Goal: Task Accomplishment & Management: Manage account settings

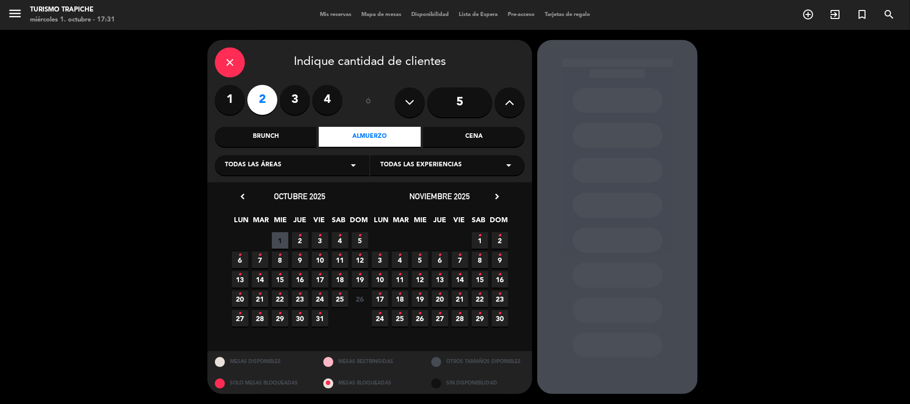
click at [318, 241] on icon "•" at bounding box center [319, 236] width 3 height 16
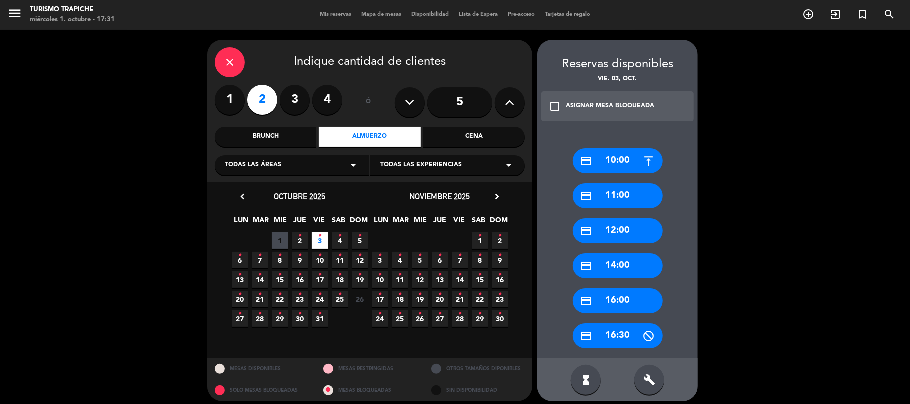
click at [615, 154] on div "credit_card 10:00" at bounding box center [617, 160] width 90 height 25
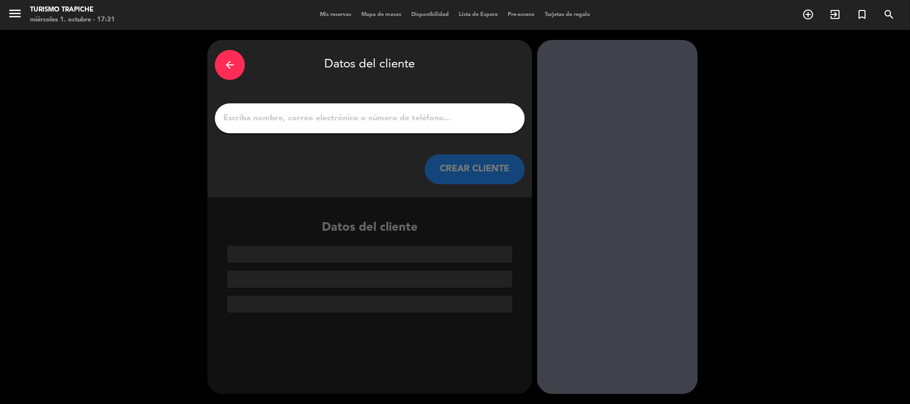
click at [346, 118] on input "1" at bounding box center [369, 118] width 295 height 14
click at [326, 116] on input "1" at bounding box center [369, 118] width 295 height 14
paste input "[PERSON_NAME]"
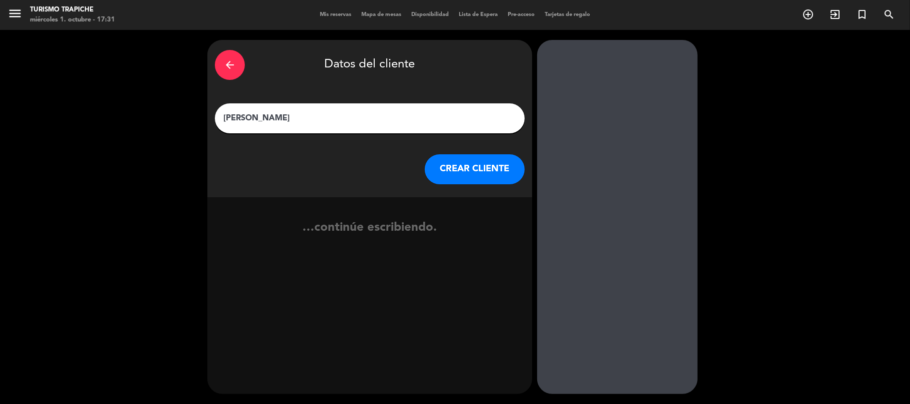
type input "[PERSON_NAME]"
click at [448, 171] on button "CREAR CLIENTE" at bounding box center [475, 169] width 100 height 30
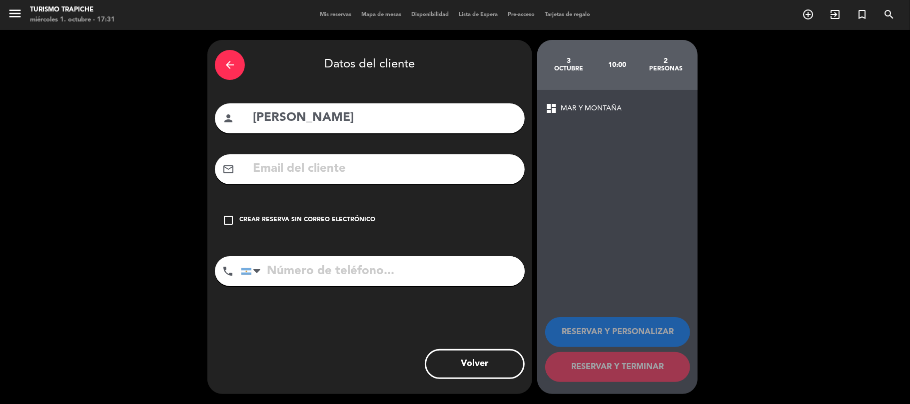
click at [285, 171] on input "text" at bounding box center [384, 169] width 265 height 20
paste input "Alturismo <[EMAIL_ADDRESS][DOMAIN_NAME]>"
drag, startPoint x: 316, startPoint y: 169, endPoint x: 187, endPoint y: 171, distance: 128.9
click at [187, 171] on div "arrow_back Datos del cliente person [PERSON_NAME] mail_outline Alturismo <[EMAI…" at bounding box center [455, 217] width 910 height 374
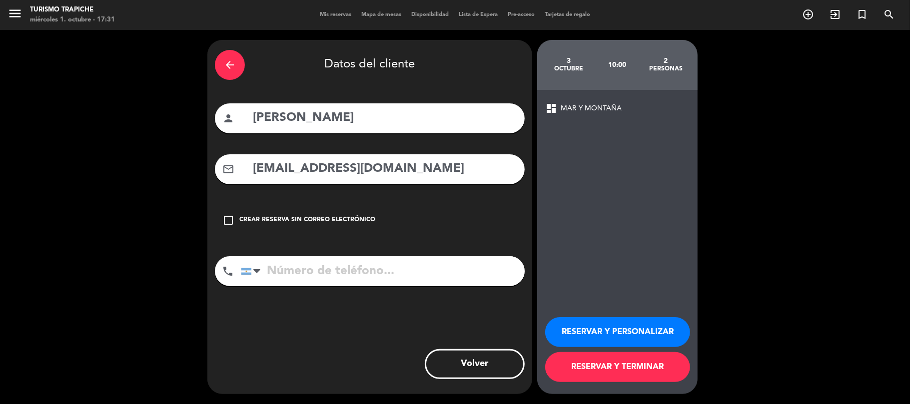
type input "[EMAIL_ADDRESS][DOMAIN_NAME]"
drag, startPoint x: 370, startPoint y: 116, endPoint x: 198, endPoint y: 118, distance: 171.4
click at [198, 118] on div "arrow_back Datos del cliente person [PERSON_NAME] mail_outline [EMAIL_ADDRESS][…" at bounding box center [455, 217] width 910 height 374
click at [596, 329] on button "RESERVAR Y PERSONALIZAR" at bounding box center [617, 332] width 145 height 30
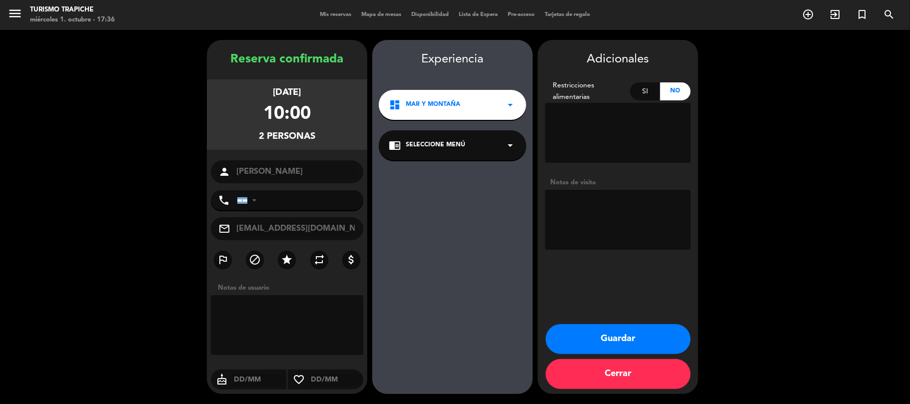
click at [466, 150] on div "chrome_reader_mode Seleccione Menú arrow_drop_down" at bounding box center [452, 145] width 147 height 30
click at [473, 168] on div "EXPERIENCIA MAR Y MONTAÑA" at bounding box center [452, 173] width 127 height 10
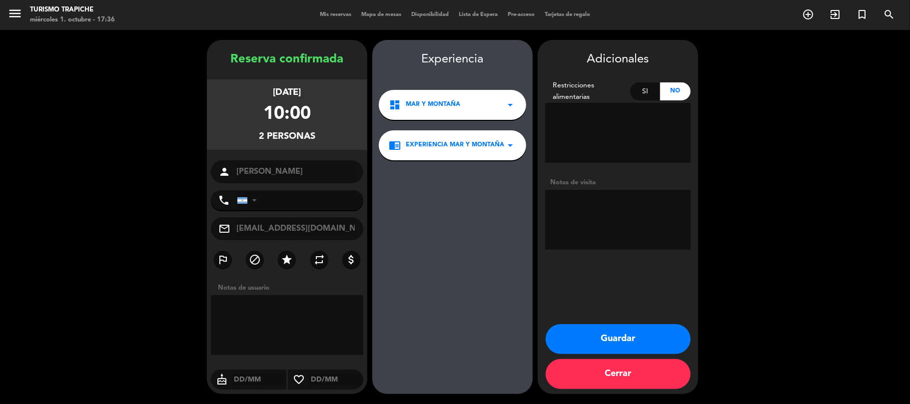
click at [573, 211] on textarea at bounding box center [617, 220] width 145 height 60
type textarea "Paga agencia Almuerzan despues en el resto"
click at [322, 254] on icon "repeat" at bounding box center [319, 260] width 12 height 12
click at [597, 334] on button "Guardar" at bounding box center [618, 339] width 145 height 30
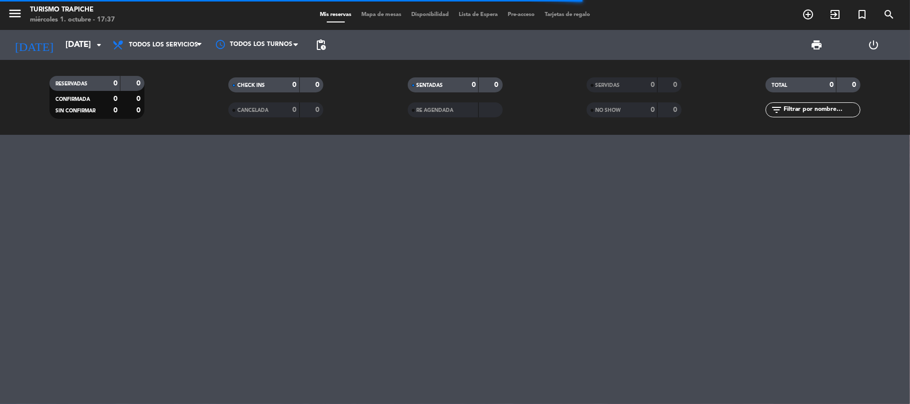
drag, startPoint x: 14, startPoint y: 192, endPoint x: 116, endPoint y: 96, distance: 139.6
click at [18, 189] on div "menu Turismo Trapiche miércoles 1. octubre - 17:37 Mis reservas Mapa de mesas D…" at bounding box center [455, 202] width 910 height 404
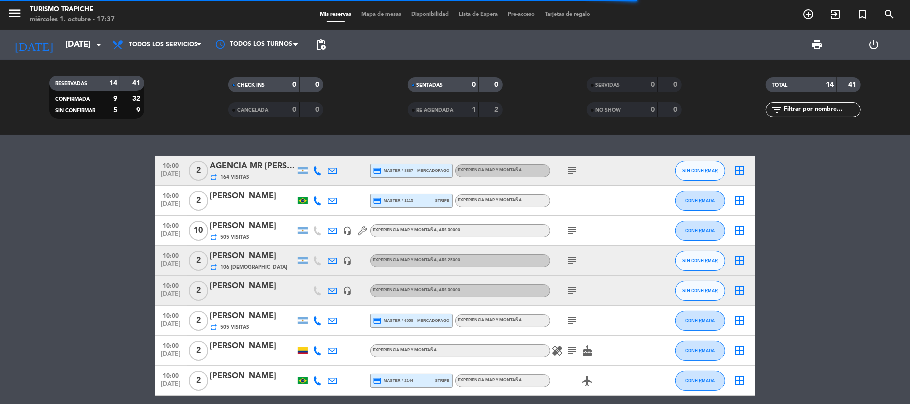
click at [26, 250] on bookings-row "10:00 [DATE] 2 AGENCIA MR [PERSON_NAME] (OUTBACK) repeat 164 Visitas credit_car…" at bounding box center [455, 394] width 910 height 476
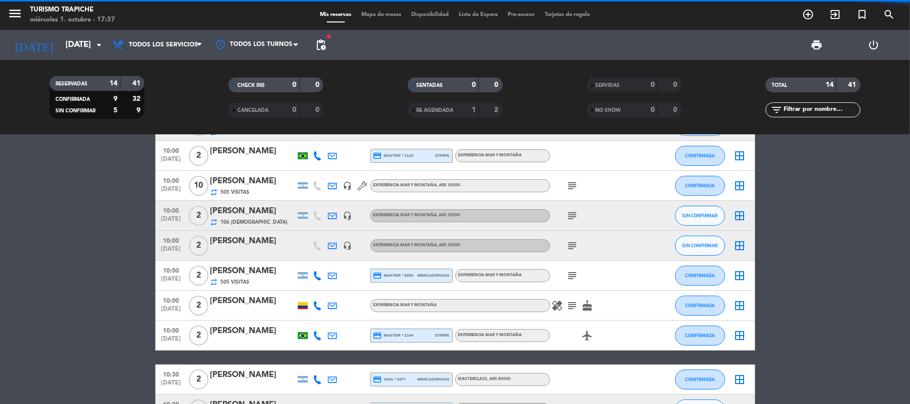
scroll to position [133, 0]
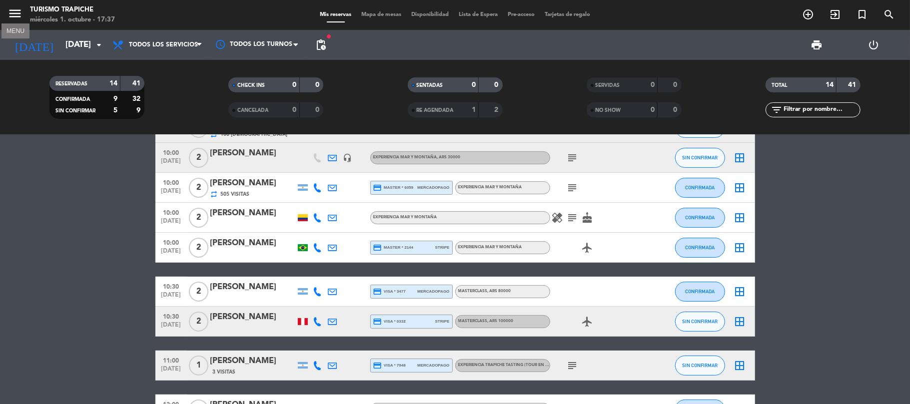
click at [18, 14] on icon "menu" at bounding box center [14, 13] width 15 height 15
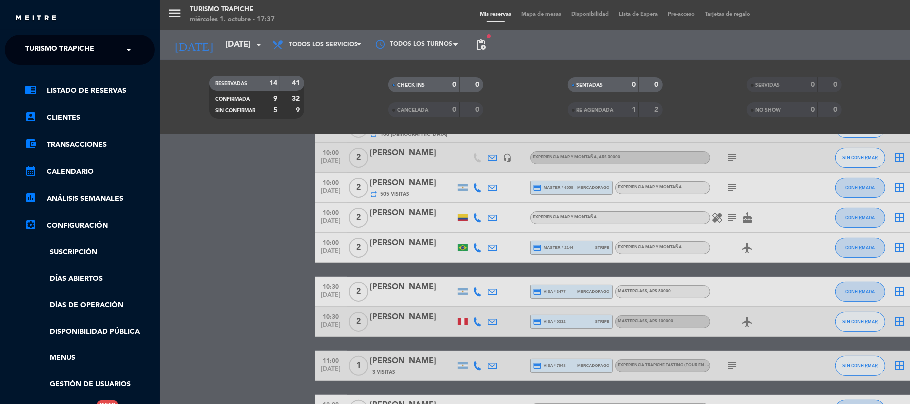
click at [38, 44] on span "Turismo Trapiche" at bounding box center [59, 49] width 69 height 21
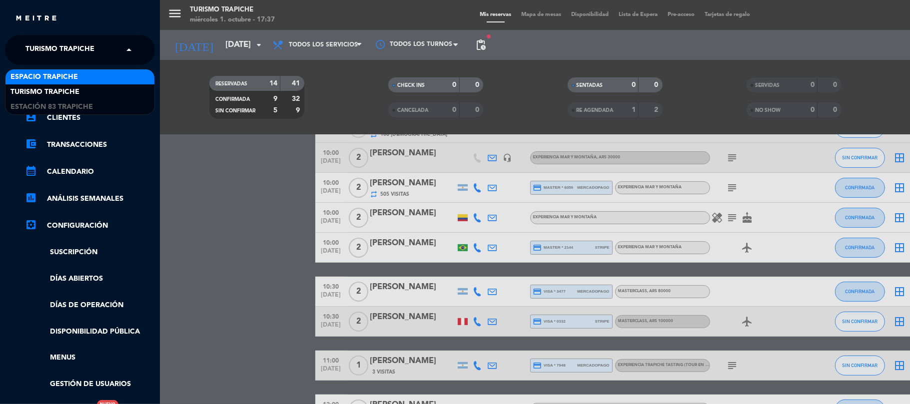
click at [50, 79] on span "Espacio Trapiche" at bounding box center [43, 76] width 67 height 11
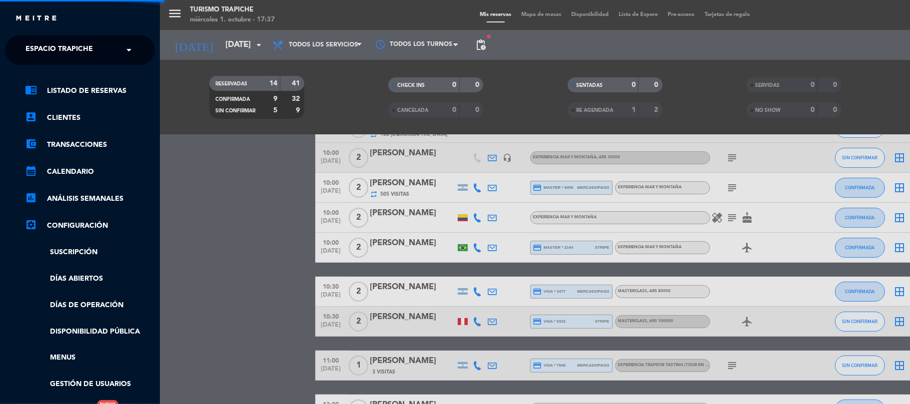
click at [194, 228] on div "menu Turismo Trapiche miércoles 1. octubre - 17:37 Mis reservas Mapa de mesas D…" at bounding box center [615, 202] width 910 height 404
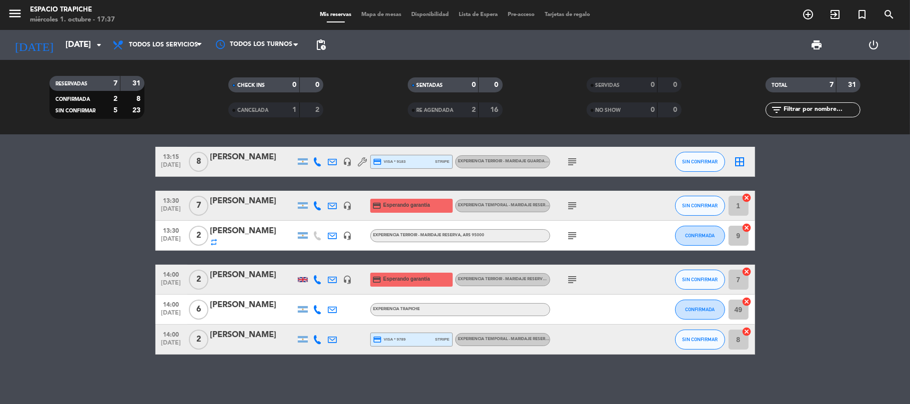
click at [0, 170] on bookings-row "13:00 [DATE] 4 [PERSON_NAME] headset_mic Sin menú asignado subject SIN CONFIRMA…" at bounding box center [455, 229] width 910 height 252
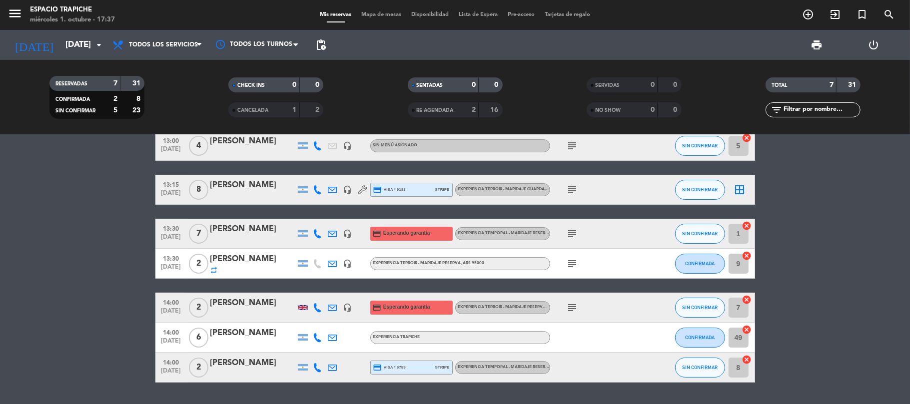
scroll to position [0, 0]
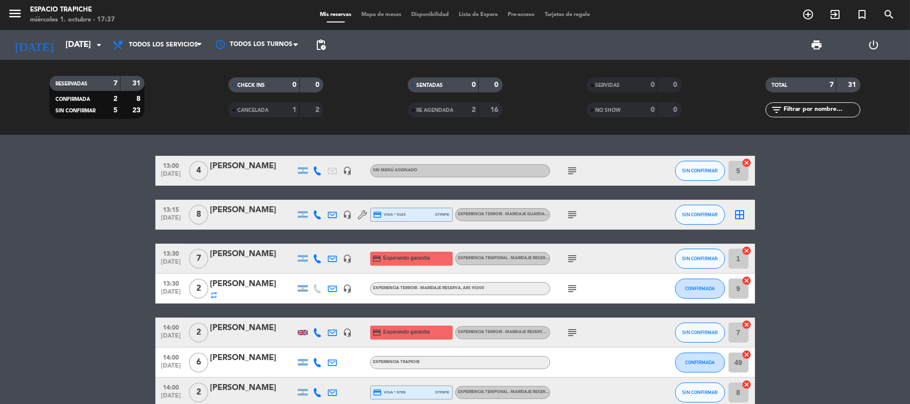
click at [49, 211] on bookings-row "13:00 [DATE] 4 [PERSON_NAME] headset_mic Sin menú asignado subject SIN CONFIRMA…" at bounding box center [455, 282] width 910 height 252
click at [811, 18] on icon "add_circle_outline" at bounding box center [808, 14] width 12 height 12
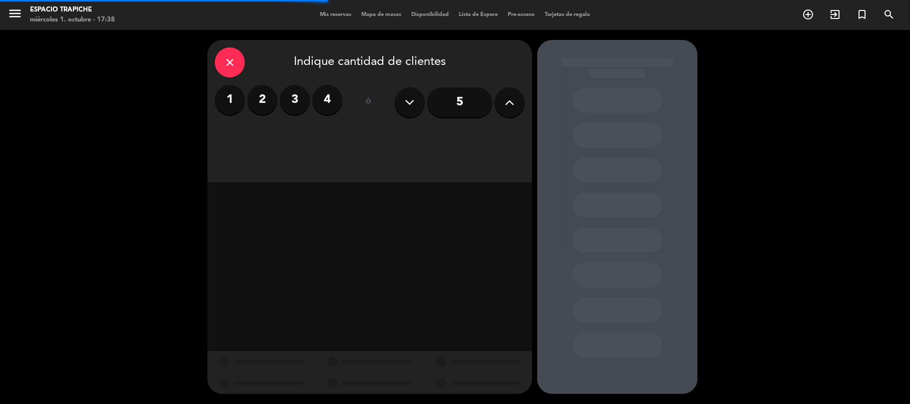
click at [269, 102] on label "2" at bounding box center [262, 100] width 30 height 30
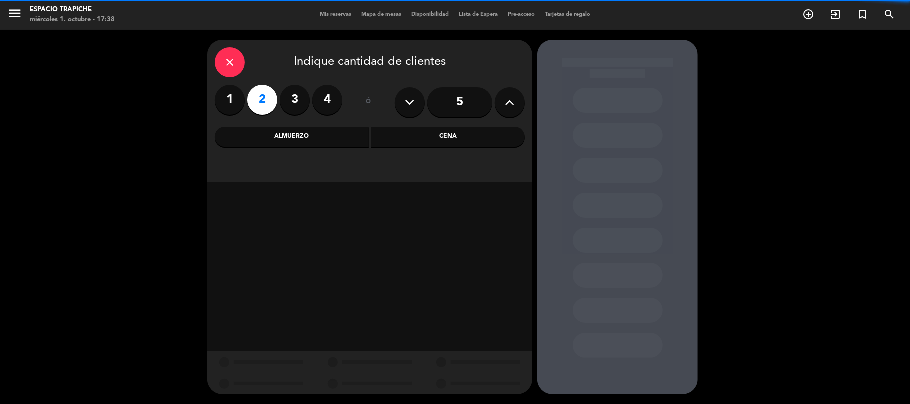
click at [362, 140] on div "Almuerzo" at bounding box center [292, 137] width 154 height 20
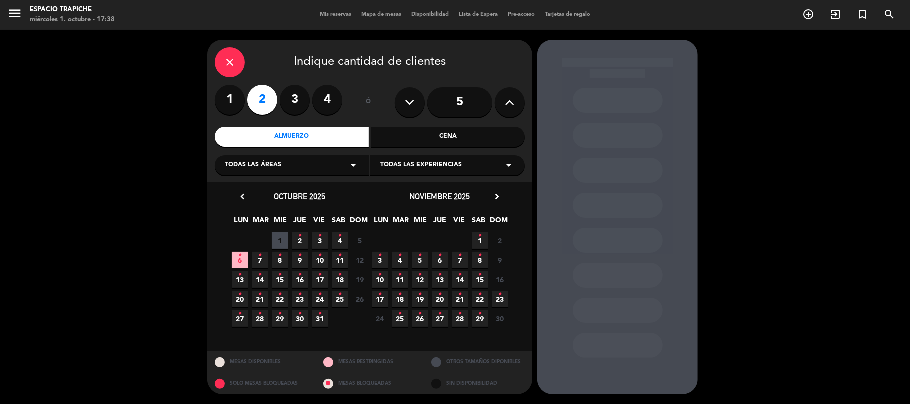
click at [321, 238] on icon "•" at bounding box center [319, 236] width 3 height 16
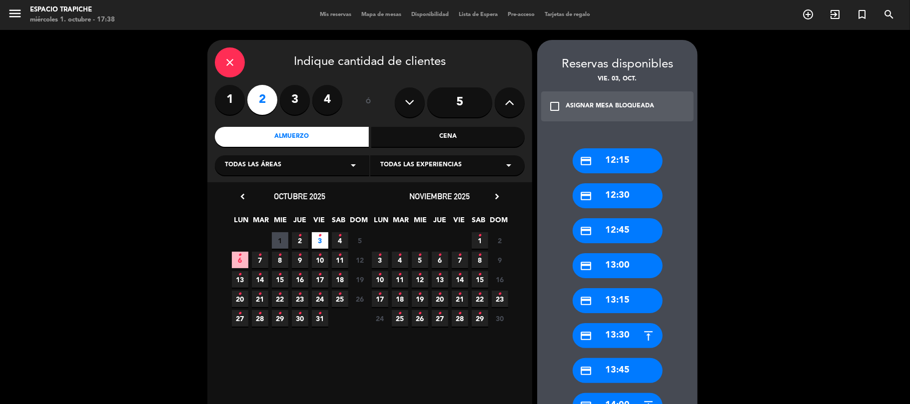
click at [610, 165] on div "credit_card 12:15" at bounding box center [617, 160] width 90 height 25
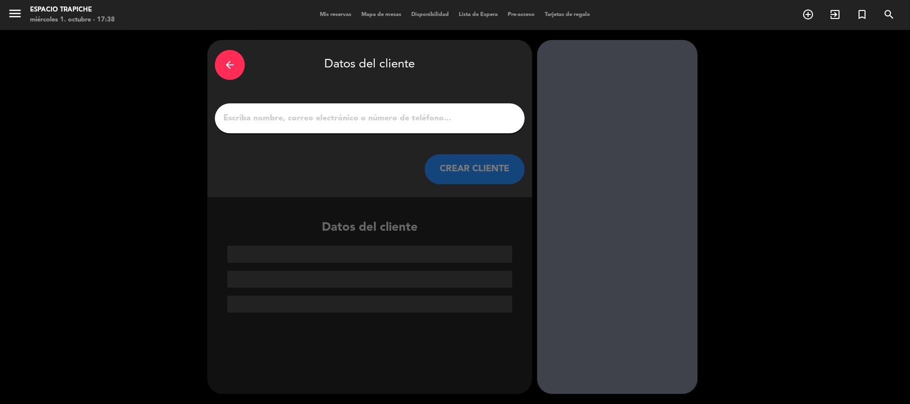
click at [324, 118] on input "1" at bounding box center [369, 118] width 295 height 14
paste input "[PERSON_NAME]"
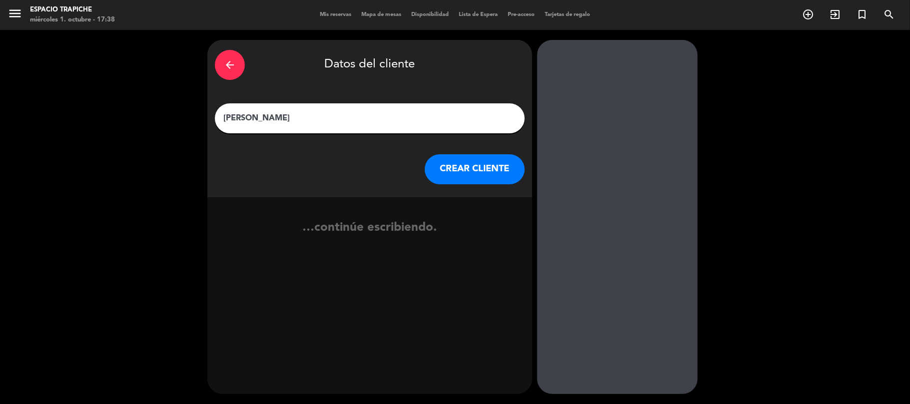
type input "[PERSON_NAME]"
click at [474, 174] on button "CREAR CLIENTE" at bounding box center [475, 169] width 100 height 30
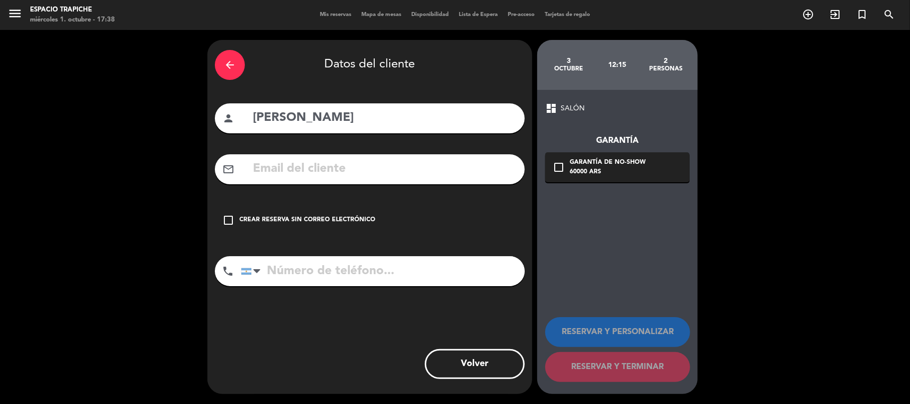
click at [332, 176] on input "text" at bounding box center [384, 169] width 265 height 20
paste input "'Alturismo' <[EMAIL_ADDRESS][DOMAIN_NAME]>"
click at [324, 168] on input "'Alturismo' <[EMAIL_ADDRESS][DOMAIN_NAME]" at bounding box center [384, 169] width 265 height 20
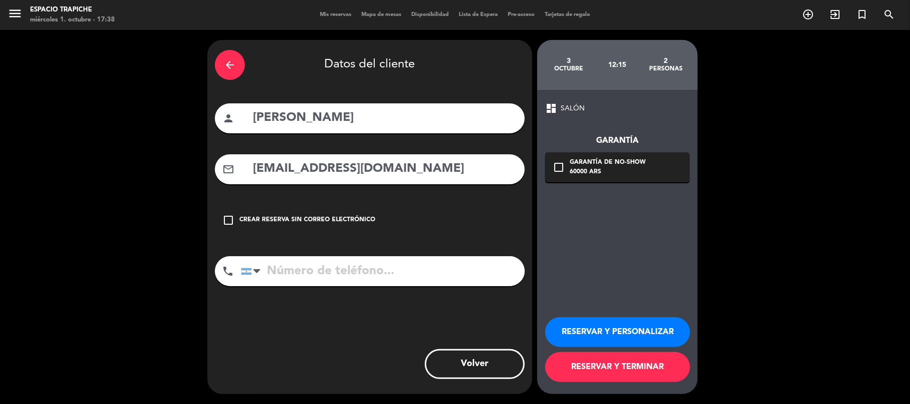
type input "[EMAIL_ADDRESS][DOMAIN_NAME]"
click at [614, 336] on button "RESERVAR Y PERSONALIZAR" at bounding box center [617, 332] width 145 height 30
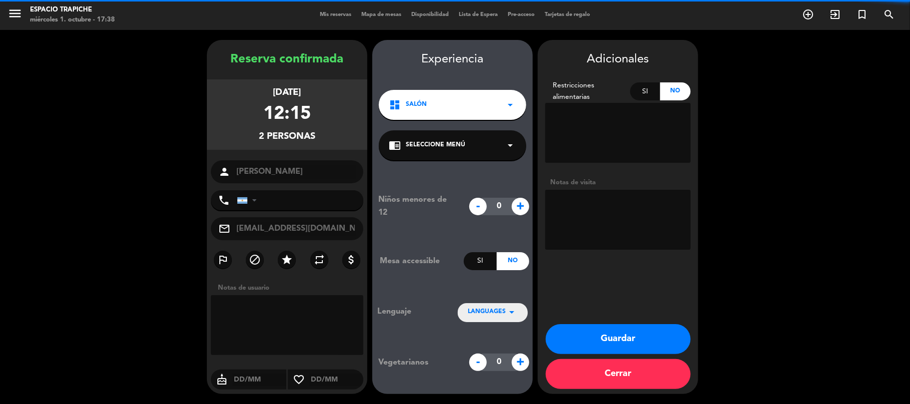
click at [440, 152] on div "chrome_reader_mode Seleccione Menú arrow_drop_down" at bounding box center [452, 145] width 147 height 30
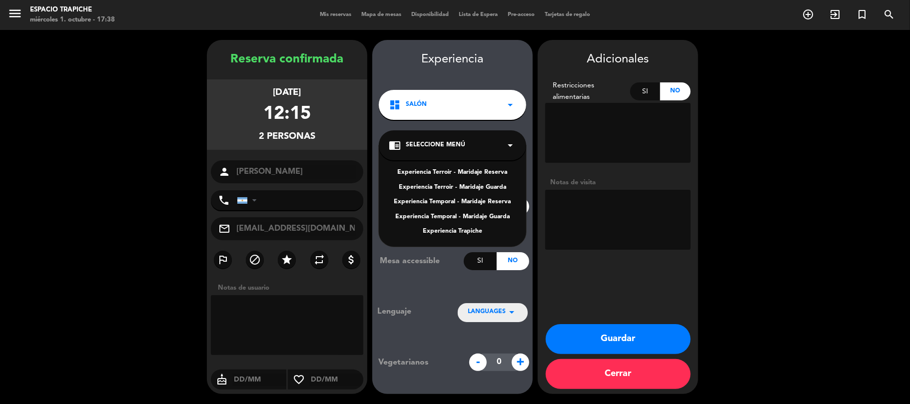
click at [432, 198] on div "Experiencia Temporal - Maridaje Reserva" at bounding box center [452, 202] width 127 height 10
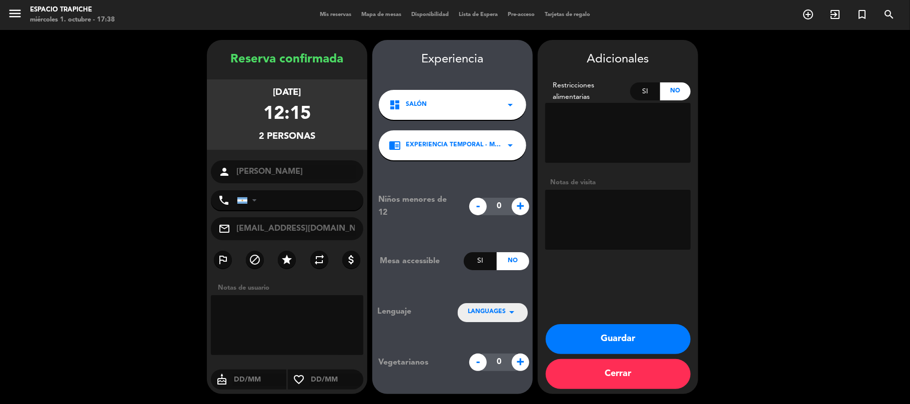
click at [594, 212] on textarea at bounding box center [617, 220] width 145 height 60
type textarea "Temporal reserva Aguardando restricciones Paga agencia"
click at [320, 264] on icon "repeat" at bounding box center [319, 260] width 12 height 12
click at [478, 304] on div "LANGUAGES arrow_drop_down" at bounding box center [493, 312] width 70 height 18
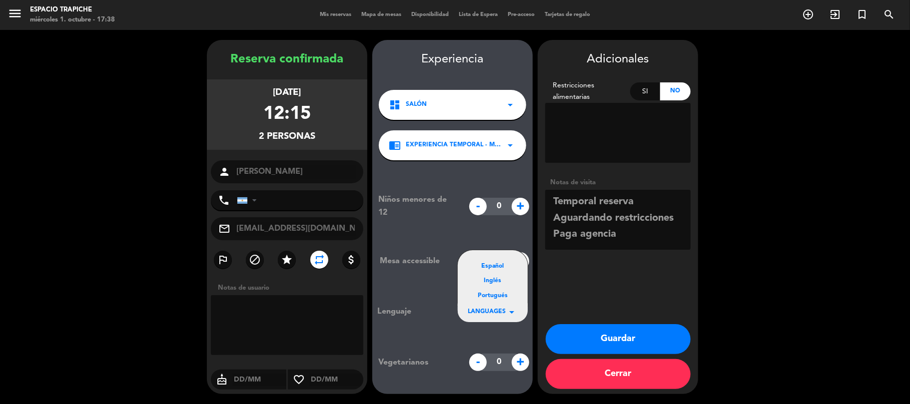
click at [578, 272] on div "Adicionales Restricciones alimentarias Si No Notas de visita Guardar Cerrar" at bounding box center [618, 217] width 160 height 354
click at [606, 336] on button "Guardar" at bounding box center [618, 339] width 145 height 30
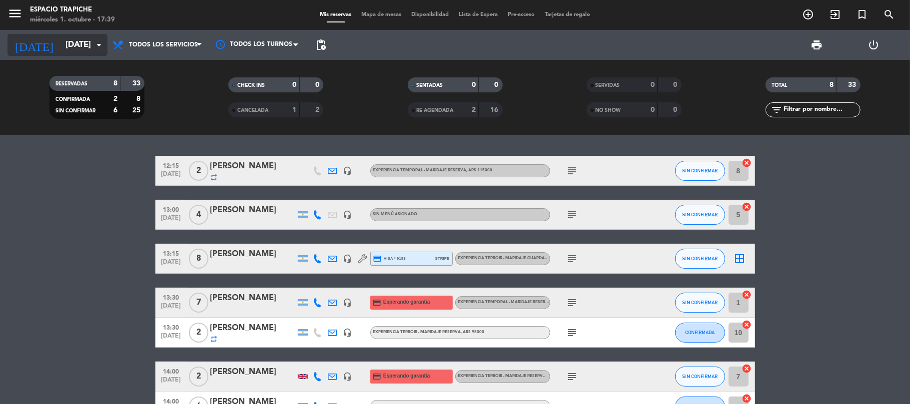
click at [60, 40] on input "[DATE]" at bounding box center [114, 44] width 108 height 19
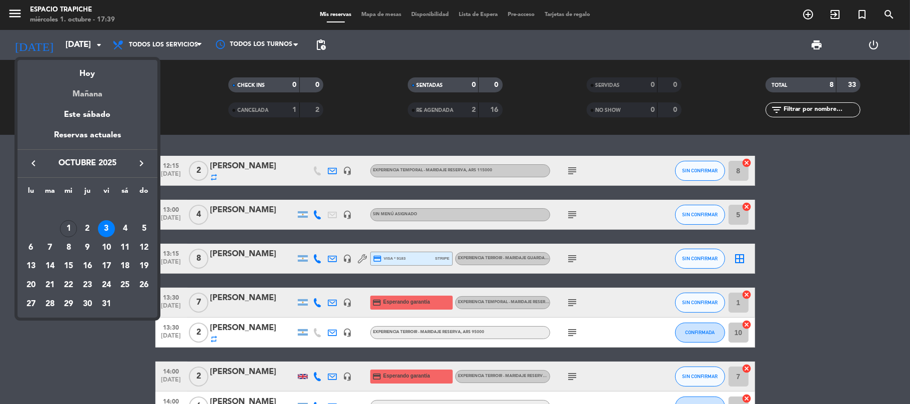
click at [88, 96] on div "Mañana" at bounding box center [87, 90] width 140 height 20
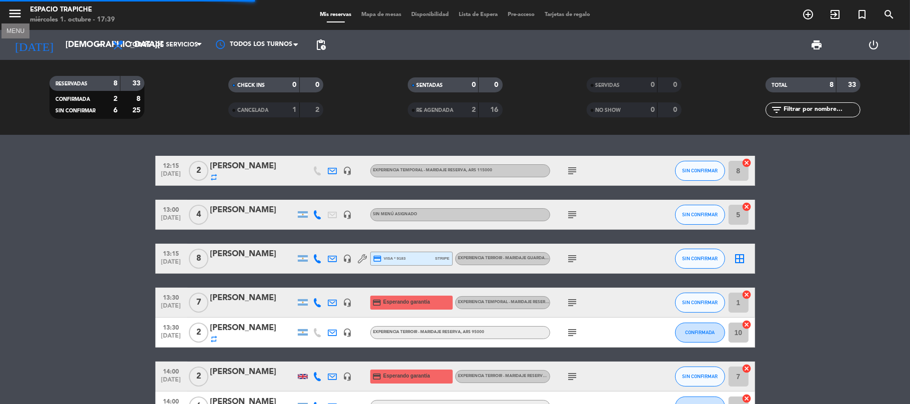
drag, startPoint x: 11, startPoint y: 14, endPoint x: 29, endPoint y: 27, distance: 22.2
click at [12, 14] on icon "menu" at bounding box center [14, 13] width 15 height 15
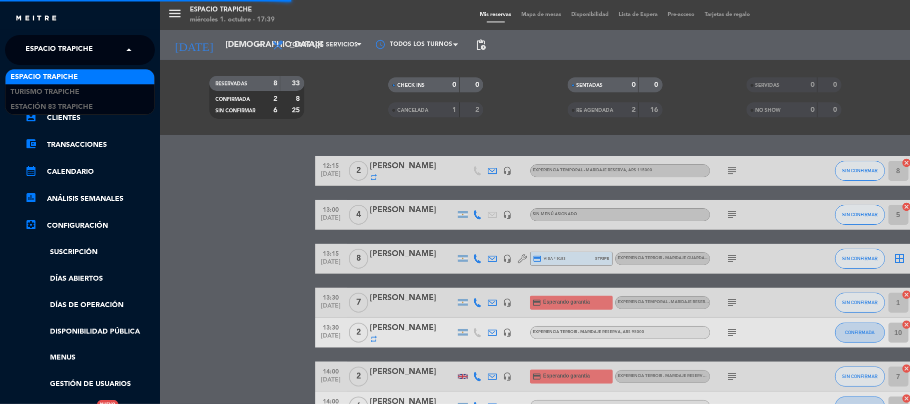
click at [38, 40] on span "Espacio Trapiche" at bounding box center [58, 49] width 67 height 21
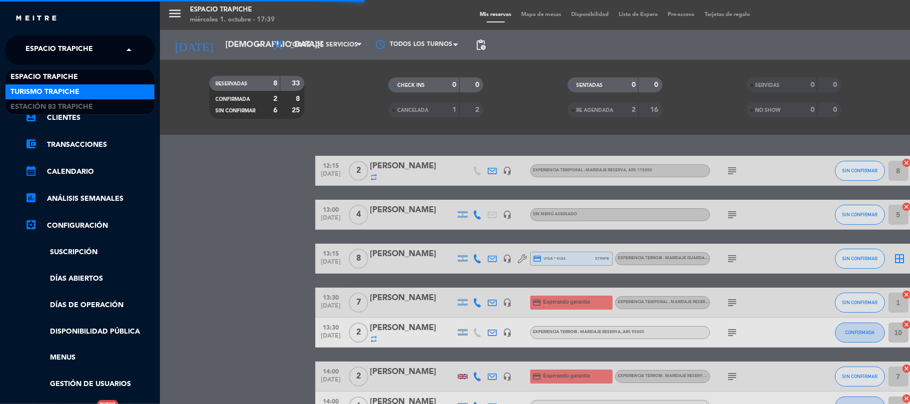
click at [40, 90] on span "Turismo Trapiche" at bounding box center [44, 91] width 69 height 11
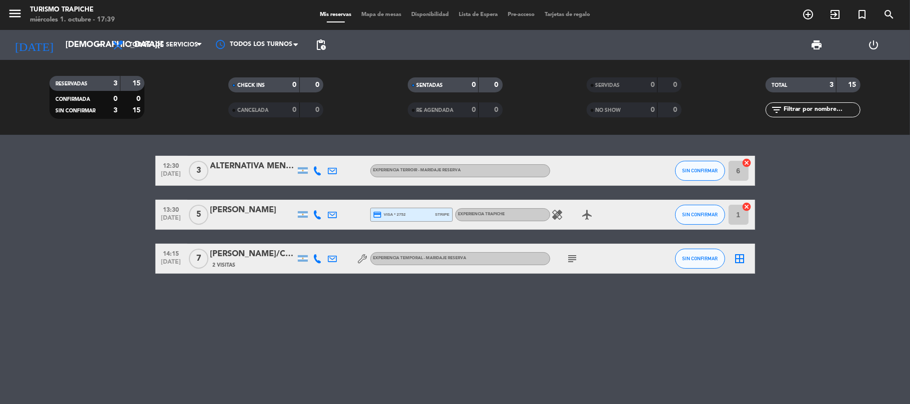
click at [60, 236] on bookings-row "12:30 [DATE] 3 ALTERNATIVA MENDOZA - [PERSON_NAME] & PAIS Experiencia Terroir -…" at bounding box center [455, 215] width 910 height 118
click at [55, 208] on bookings-row "12:30 [DATE] 3 ALTERNATIVA MENDOZA - [PERSON_NAME] & PAIS Experiencia Terroir -…" at bounding box center [455, 215] width 910 height 118
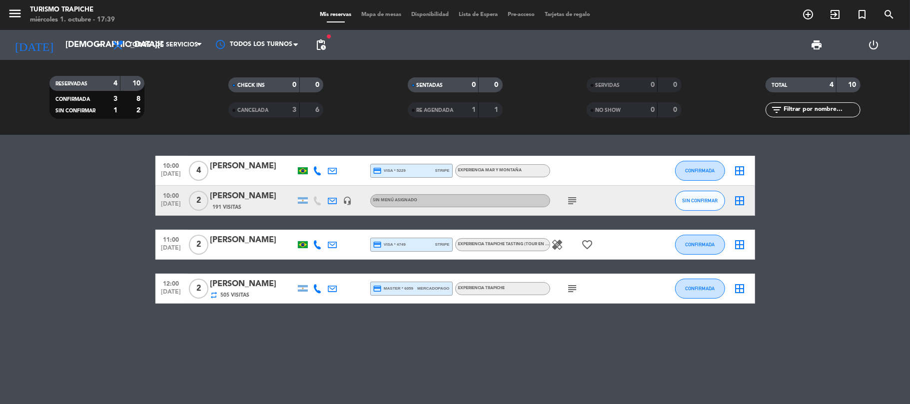
click at [320, 246] on icon at bounding box center [317, 244] width 9 height 9
click at [306, 229] on span "Copiar" at bounding box center [308, 227] width 21 height 10
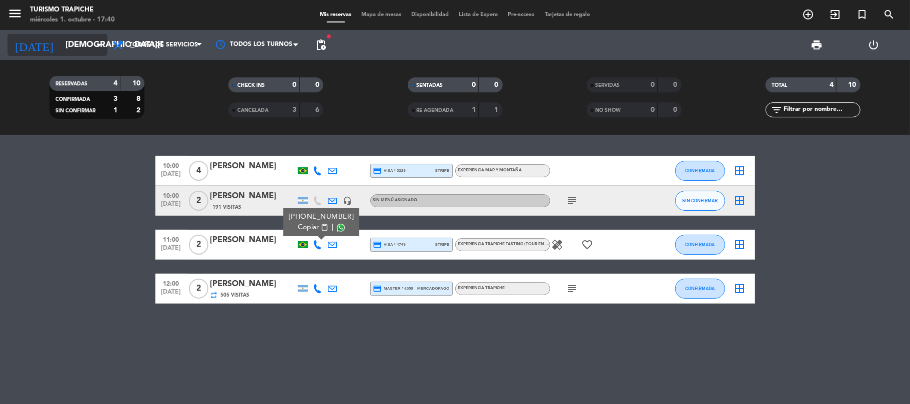
click at [70, 45] on input "[DEMOGRAPHIC_DATA][DATE]" at bounding box center [114, 44] width 108 height 19
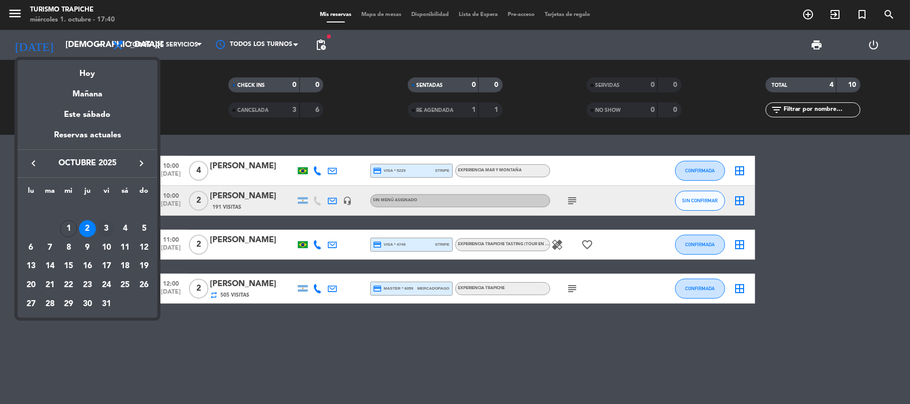
click at [112, 228] on div "3" at bounding box center [106, 228] width 17 height 17
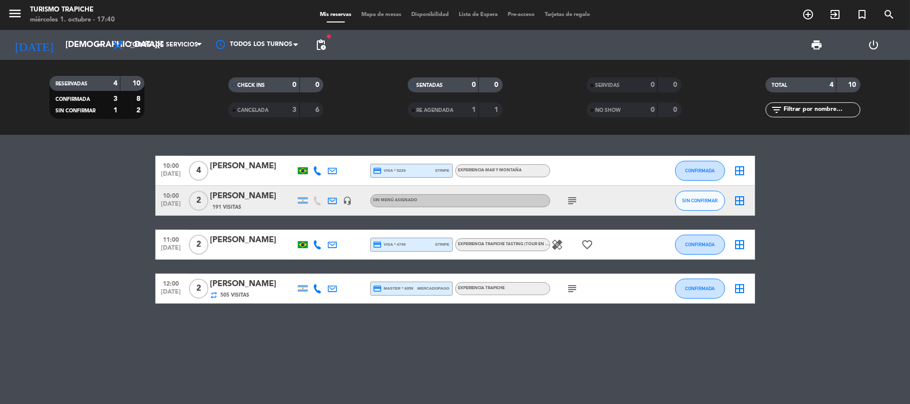
type input "[DATE]"
click at [81, 240] on bookings-row "10:00 [DATE] 4 [PERSON_NAME] credit_card visa * 5229 stripe EXPERIENCIA MAR Y M…" at bounding box center [455, 230] width 910 height 148
click at [92, 282] on bookings-row "10:00 [DATE] 4 [PERSON_NAME] credit_card visa * 5229 stripe EXPERIENCIA MAR Y M…" at bounding box center [455, 230] width 910 height 148
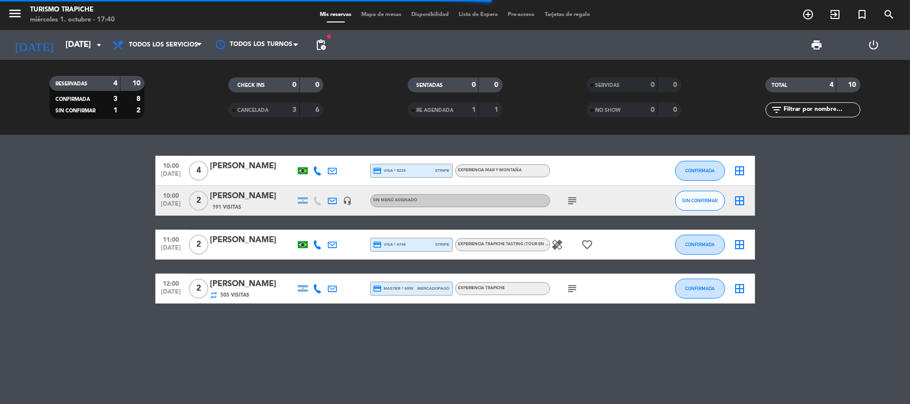
click at [12, 279] on bookings-row "10:00 [DATE] 4 [PERSON_NAME] credit_card visa * 5229 stripe EXPERIENCIA MAR Y M…" at bounding box center [455, 230] width 910 height 148
click at [46, 250] on bookings-row "10:00 [DATE] 4 [PERSON_NAME] credit_card visa * 5229 stripe EXPERIENCIA MAR Y M…" at bounding box center [455, 230] width 910 height 148
click at [62, 240] on bookings-row "10:00 [DATE] 4 [PERSON_NAME] credit_card visa * 5229 stripe EXPERIENCIA MAR Y M…" at bounding box center [455, 230] width 910 height 148
click at [85, 210] on bookings-row "10:00 [DATE] 4 [PERSON_NAME] credit_card visa * 5229 stripe EXPERIENCIA MAR Y M…" at bounding box center [455, 230] width 910 height 148
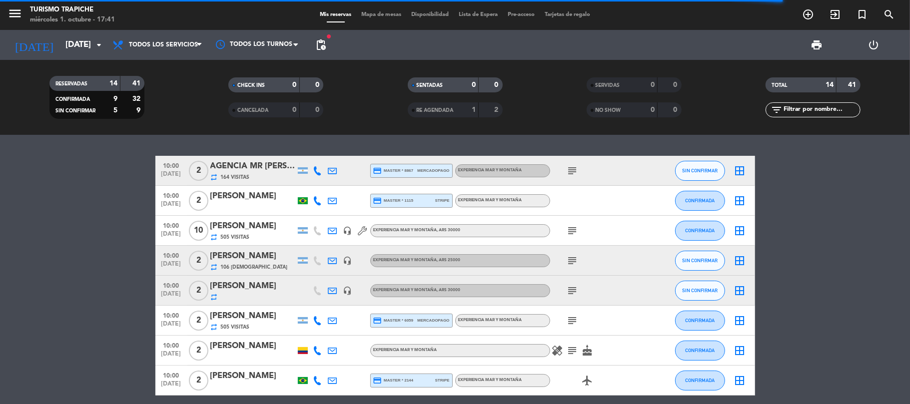
click at [76, 262] on bookings-row "10:00 [DATE] 2 AGENCIA MR [PERSON_NAME] (OUTBACK) repeat 164 Visitas credit_car…" at bounding box center [455, 394] width 910 height 476
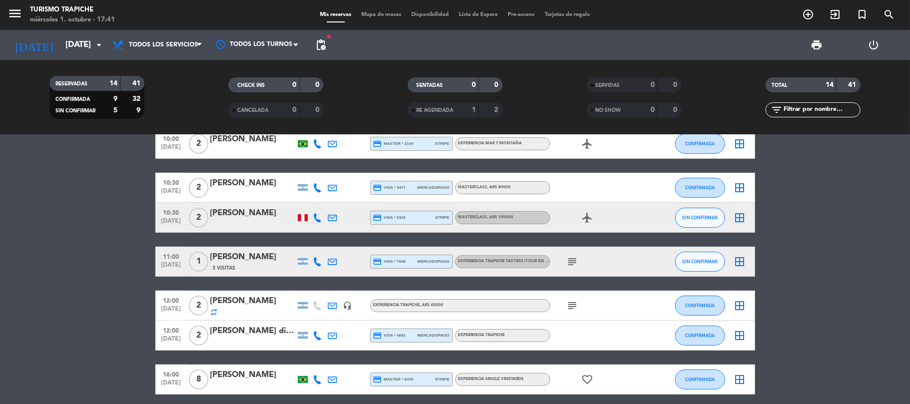
scroll to position [266, 0]
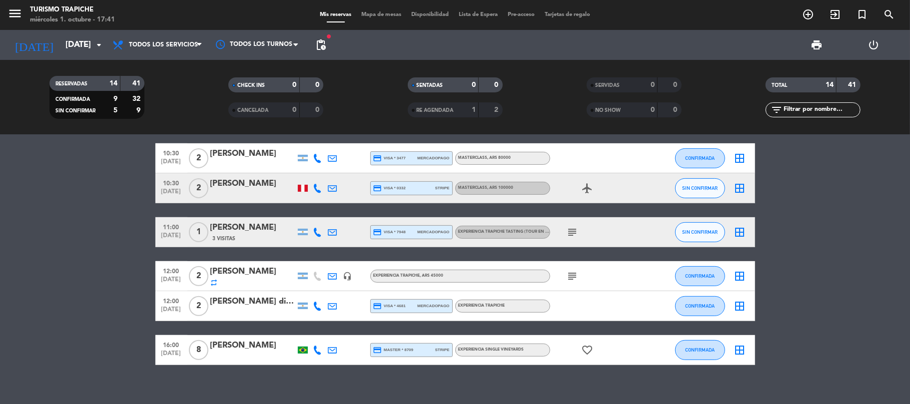
click at [88, 251] on bookings-row "10:00 [DATE] 2 AGENCIA MR [PERSON_NAME] (OUTBACK) repeat 164 Visitas credit_car…" at bounding box center [455, 128] width 910 height 476
click at [562, 232] on div "subject" at bounding box center [595, 231] width 90 height 29
click at [578, 232] on icon "subject" at bounding box center [572, 232] width 12 height 12
click at [570, 231] on icon "subject" at bounding box center [572, 232] width 12 height 12
click at [63, 251] on bookings-row "10:00 [DATE] 2 AGENCIA MR [PERSON_NAME] (OUTBACK) repeat 164 Visitas credit_car…" at bounding box center [455, 128] width 910 height 476
